Goal: Task Accomplishment & Management: Manage account settings

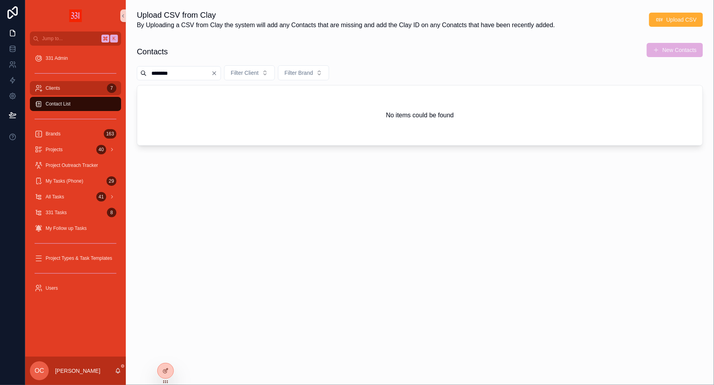
click at [72, 91] on div "Clients 7" at bounding box center [76, 88] width 82 height 13
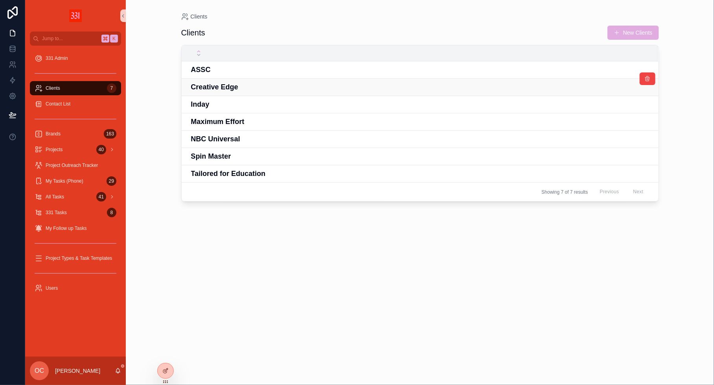
click at [212, 82] on h4 "Creative Edge" at bounding box center [419, 87] width 457 height 11
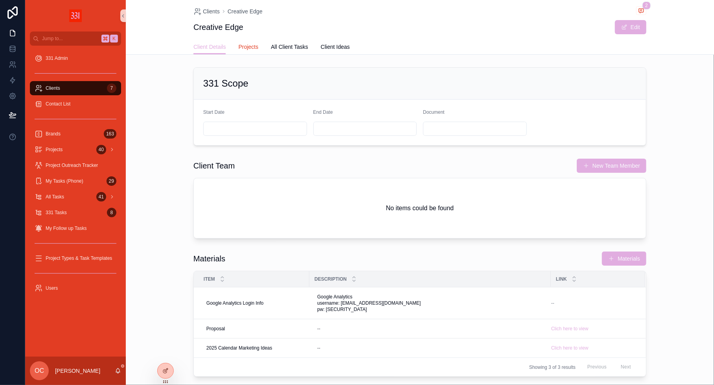
click at [252, 46] on span "Projects" at bounding box center [248, 47] width 20 height 8
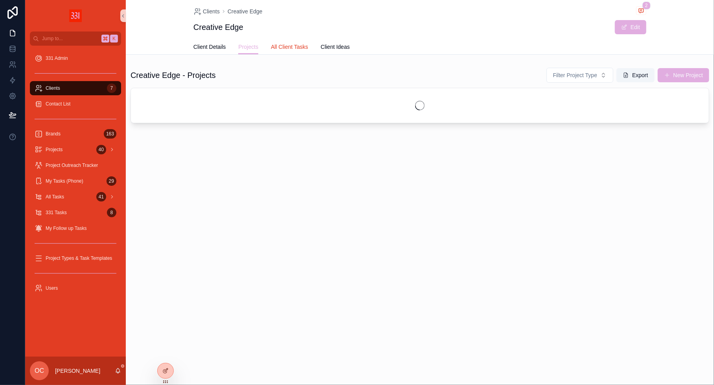
click at [278, 46] on span "All Client Tasks" at bounding box center [289, 47] width 37 height 8
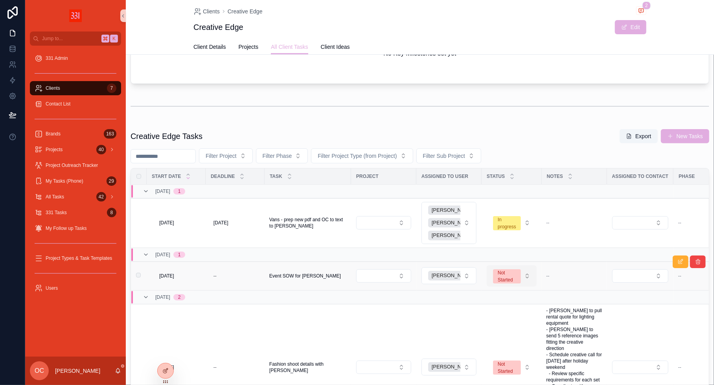
click at [518, 275] on span "Not Started" at bounding box center [507, 276] width 28 height 14
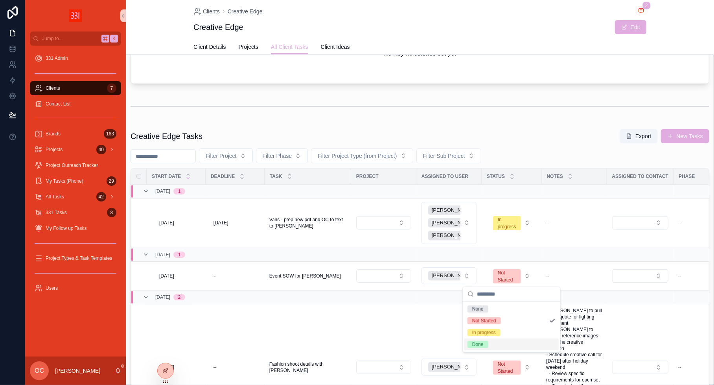
click at [489, 345] on div "Done" at bounding box center [511, 344] width 94 height 12
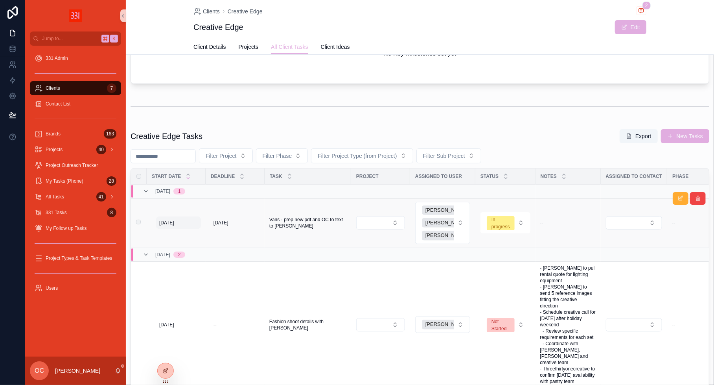
click at [164, 221] on span "[DATE]" at bounding box center [166, 222] width 15 height 6
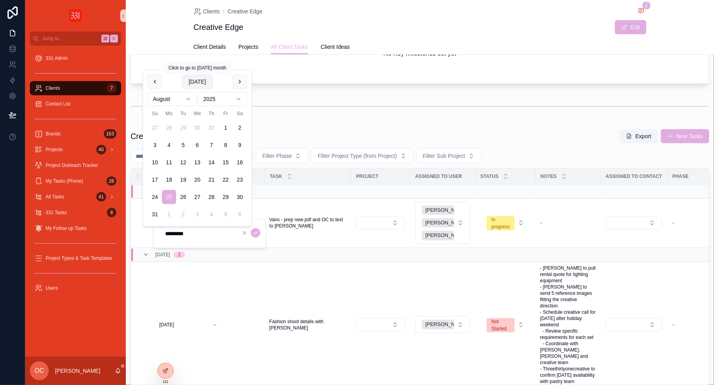
click at [197, 85] on button "[DATE]" at bounding box center [197, 82] width 31 height 14
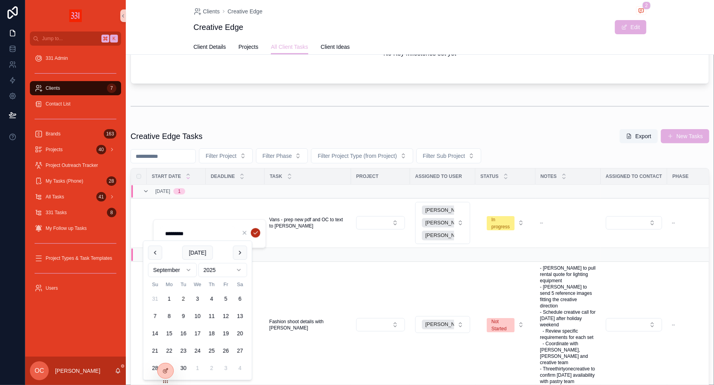
click at [256, 234] on icon "scrollable content" at bounding box center [255, 233] width 6 height 6
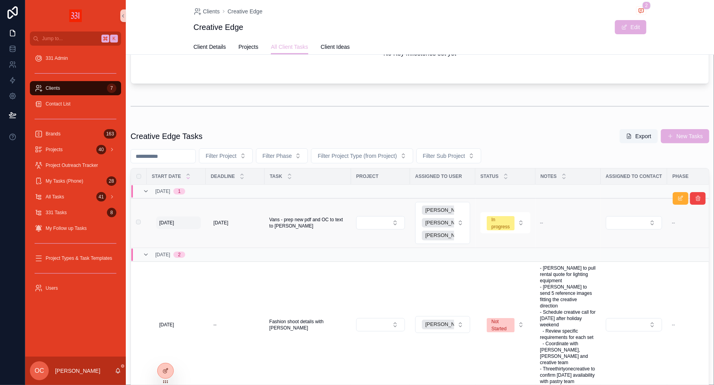
click at [162, 219] on span "[DATE]" at bounding box center [166, 222] width 15 height 6
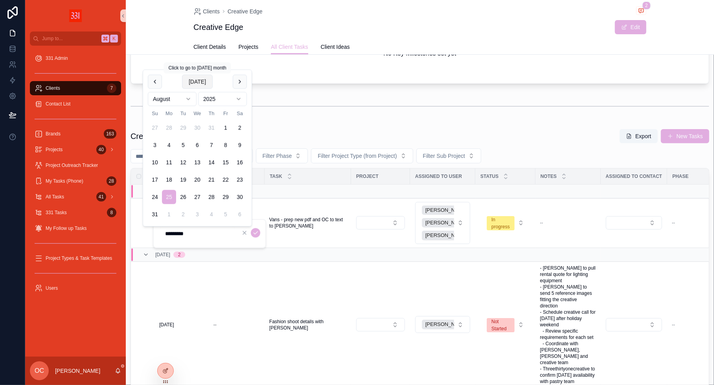
click at [200, 80] on button "[DATE]" at bounding box center [197, 82] width 31 height 14
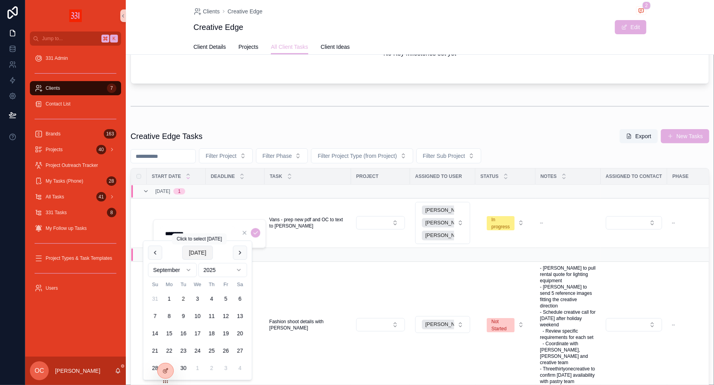
click at [201, 251] on button "[DATE]" at bounding box center [197, 252] width 31 height 14
type input "********"
click at [253, 234] on icon "scrollable content" at bounding box center [255, 233] width 6 height 6
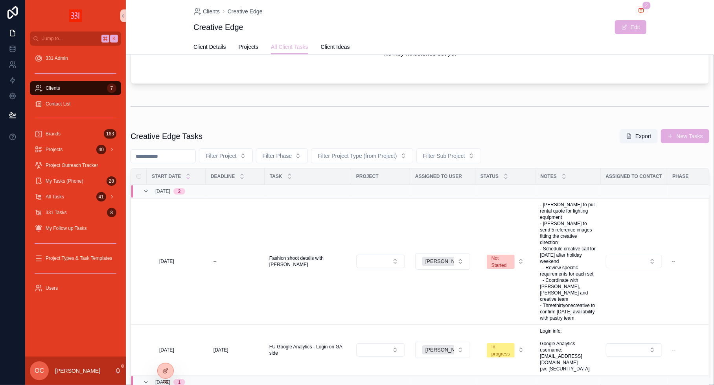
click at [174, 258] on span "[DATE]" at bounding box center [166, 261] width 15 height 6
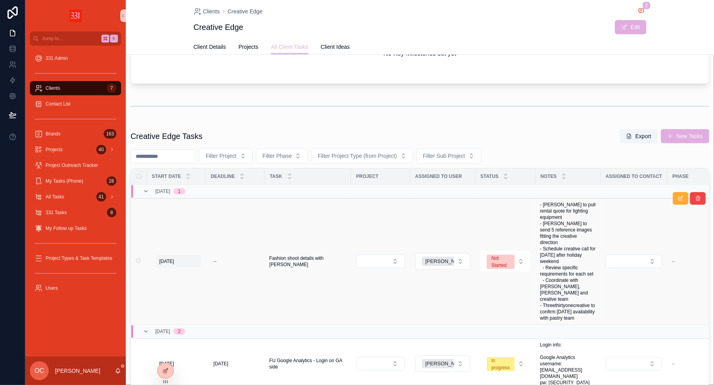
click at [173, 258] on span "[DATE]" at bounding box center [166, 261] width 15 height 6
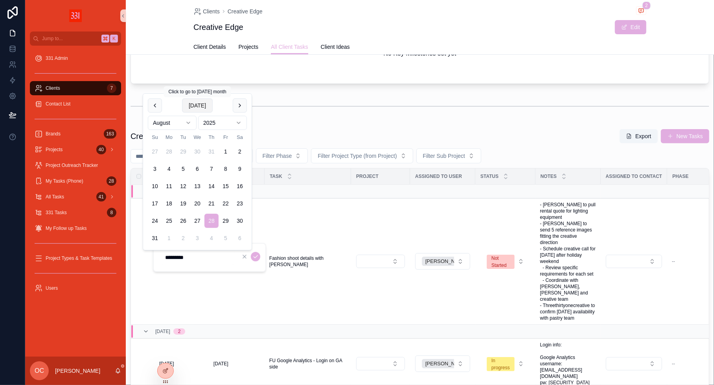
click at [201, 104] on button "[DATE]" at bounding box center [197, 105] width 31 height 14
click at [201, 123] on button "[DATE]" at bounding box center [197, 123] width 31 height 14
type input "********"
click at [258, 259] on icon "scrollable content" at bounding box center [255, 256] width 6 height 6
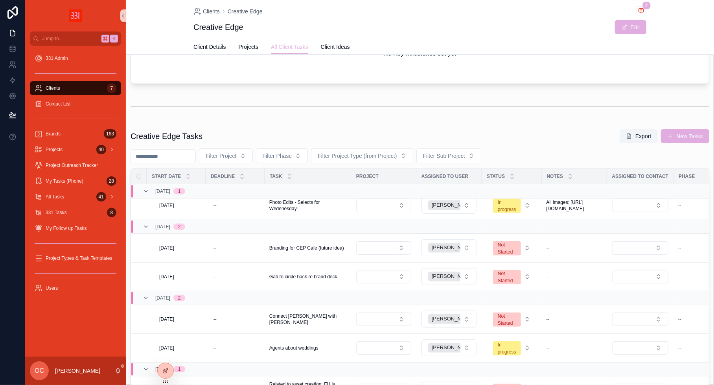
click at [72, 88] on div "Clients 7" at bounding box center [76, 88] width 82 height 13
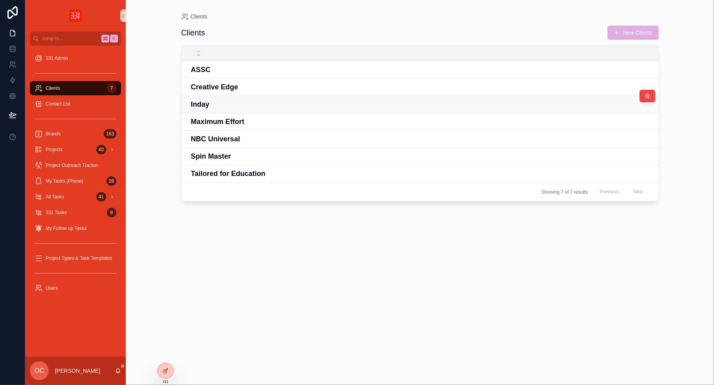
click at [221, 103] on h4 "Inday" at bounding box center [419, 104] width 457 height 11
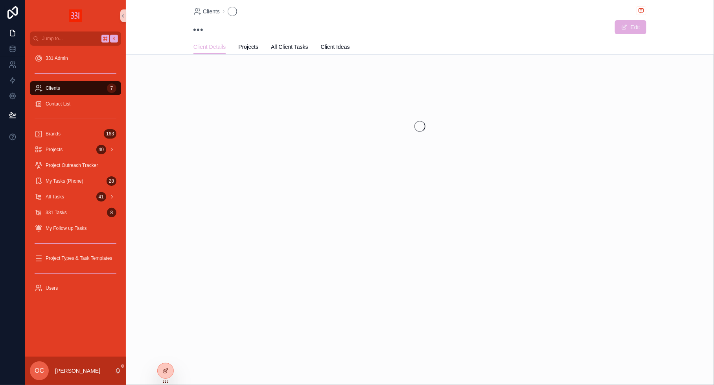
click at [103, 91] on div "Clients 7" at bounding box center [76, 88] width 82 height 13
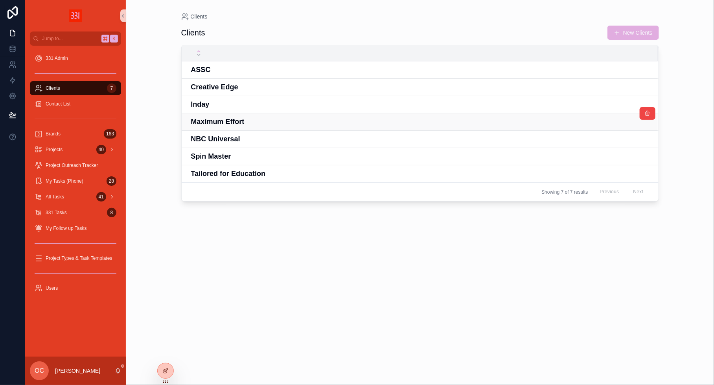
click at [239, 122] on h4 "Maximum Effort" at bounding box center [419, 121] width 457 height 11
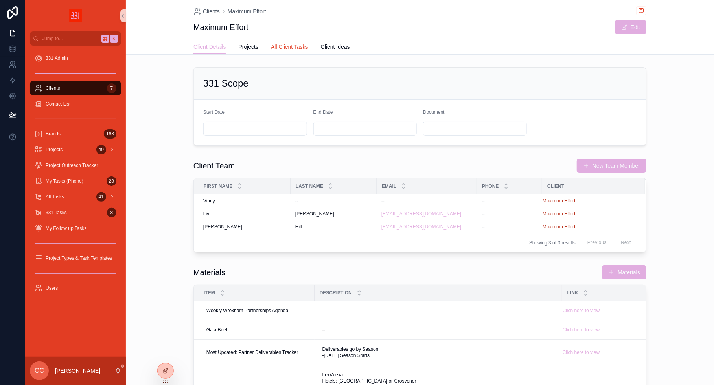
click at [298, 53] on link "All Client Tasks" at bounding box center [289, 48] width 37 height 16
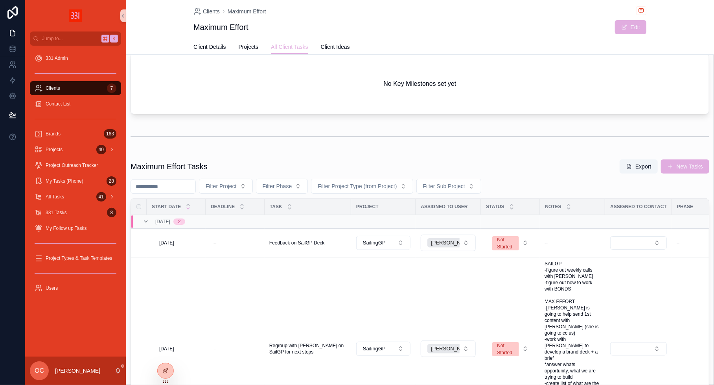
scroll to position [30, 0]
